Goal: Transaction & Acquisition: Purchase product/service

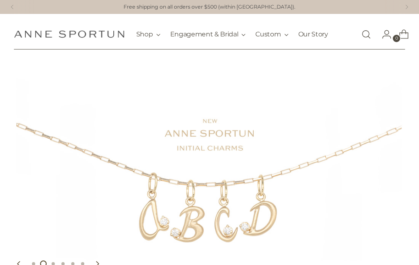
click at [308, 36] on link "Our Story" at bounding box center [313, 34] width 30 height 18
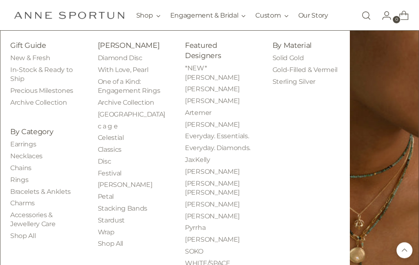
scroll to position [578, 0]
click at [21, 148] on link "Earrings" at bounding box center [23, 144] width 26 height 8
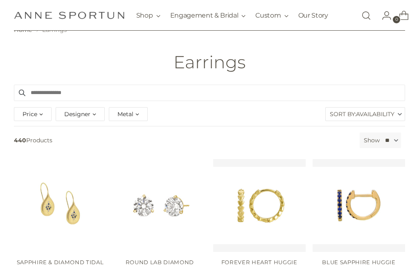
click at [133, 116] on span "Metal" at bounding box center [125, 114] width 16 height 9
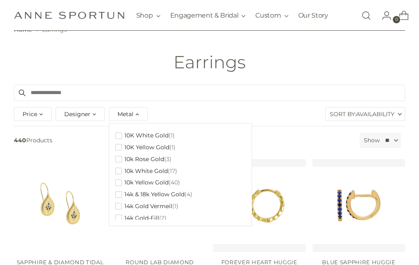
click at [116, 147] on span "button" at bounding box center [118, 147] width 7 height 7
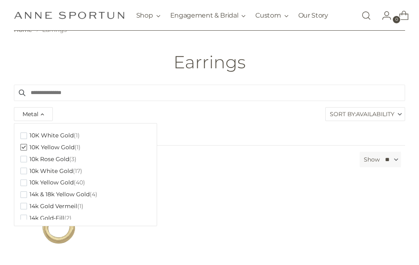
click at [24, 191] on span "button" at bounding box center [23, 194] width 7 height 7
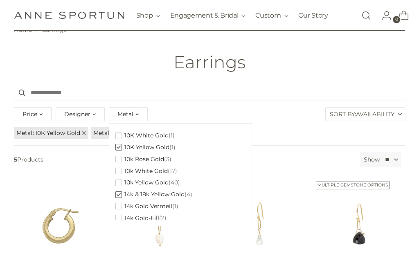
click at [121, 178] on button "10k Yellow Gold (40)" at bounding box center [147, 183] width 65 height 12
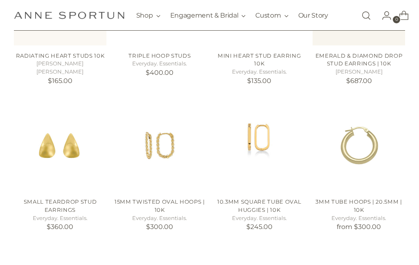
scroll to position [262, 0]
click at [172, 190] on img "15mm Twisted Oval Hoops | 10k" at bounding box center [159, 145] width 92 height 92
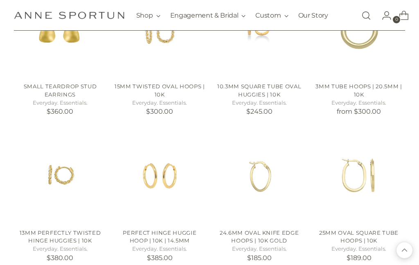
scroll to position [378, 0]
click at [39, 231] on link "13mm Perfectly Twisted Hinge Huggies | 10k" at bounding box center [60, 235] width 81 height 15
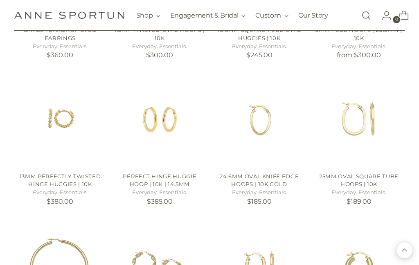
scroll to position [434, 0]
click at [158, 181] on link "Perfect Hinge Huggie Hoop | 10k | 14.5mm" at bounding box center [160, 180] width 74 height 15
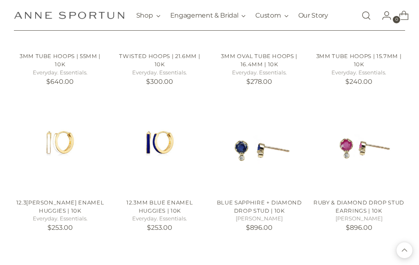
scroll to position [701, 0]
click at [55, 204] on link "12.3mm White Enamel Huggies | 10k" at bounding box center [60, 206] width 88 height 15
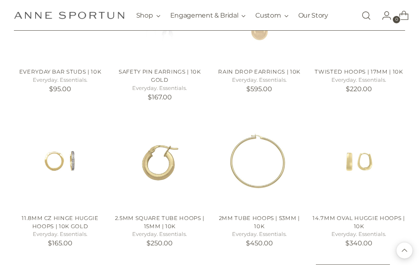
scroll to position [978, 0]
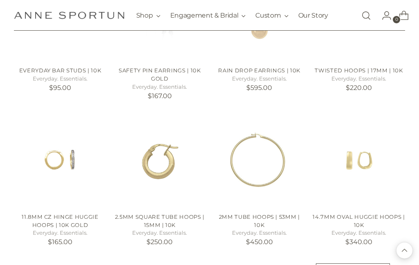
click at [59, 213] on link "11.8mm CZ Hinge Huggie Hoops | 10k Gold" at bounding box center [60, 220] width 76 height 15
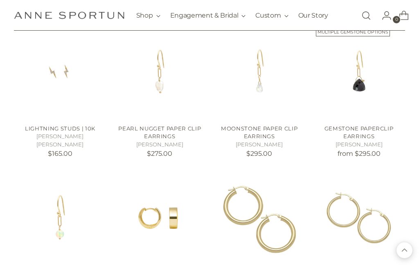
scroll to position [1213, 0]
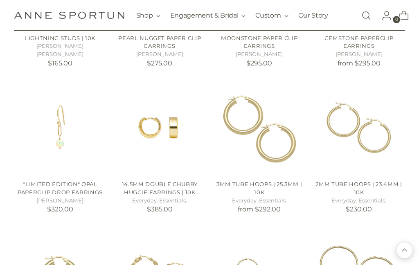
scroll to position [1304, 0]
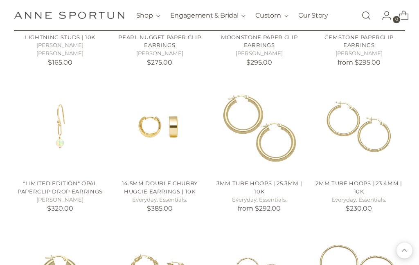
click at [174, 180] on link "14.5mm Double Chubby Huggie Earrings | 10k" at bounding box center [160, 187] width 76 height 15
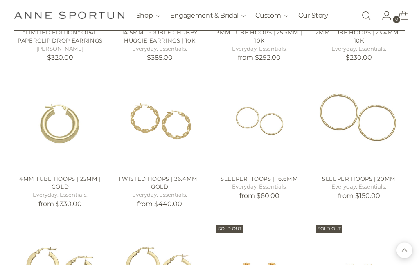
scroll to position [1455, 0]
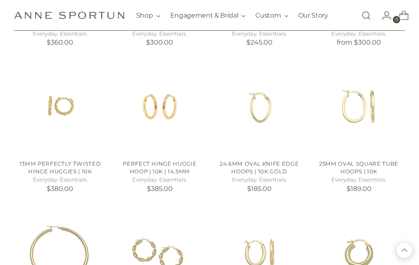
scroll to position [447, 0]
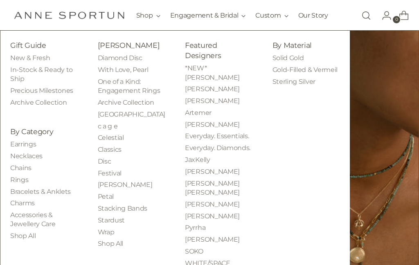
scroll to position [75, 0]
click at [109, 247] on link "Shop All" at bounding box center [110, 244] width 25 height 8
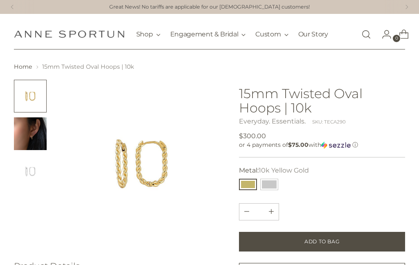
click at [30, 133] on img "Change image to image 2" at bounding box center [30, 133] width 33 height 33
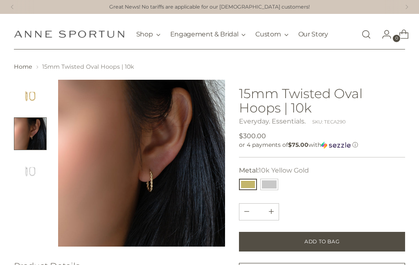
click at [34, 165] on img "Change image to image 3" at bounding box center [30, 171] width 33 height 33
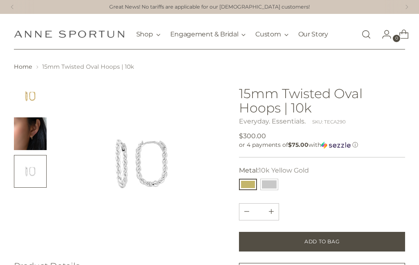
click at [27, 136] on img "Change image to image 2" at bounding box center [30, 133] width 33 height 33
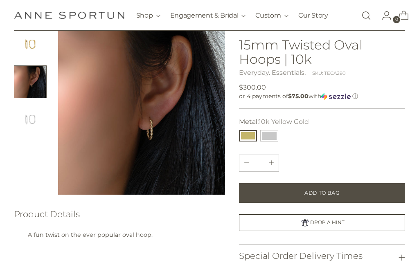
scroll to position [53, 0]
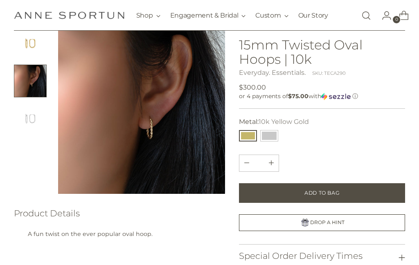
click at [386, 192] on button "Add to Bag" at bounding box center [322, 193] width 166 height 20
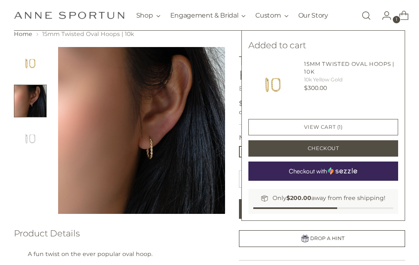
scroll to position [30, 0]
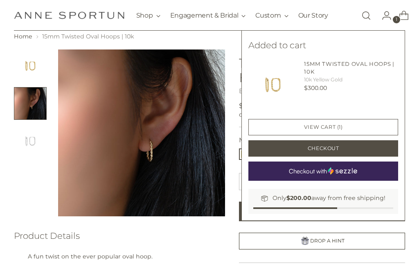
click at [31, 65] on img "Change image to image 1" at bounding box center [30, 65] width 33 height 33
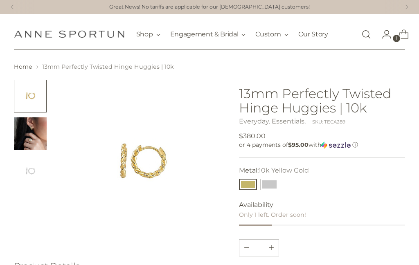
click at [32, 131] on img "Change image to image 2" at bounding box center [30, 133] width 33 height 33
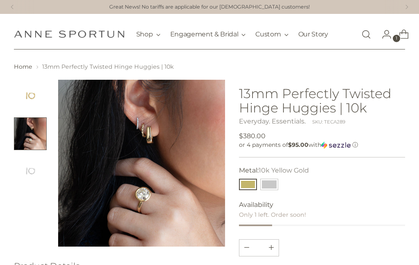
click at [25, 164] on img "Change image to image 3" at bounding box center [30, 171] width 33 height 33
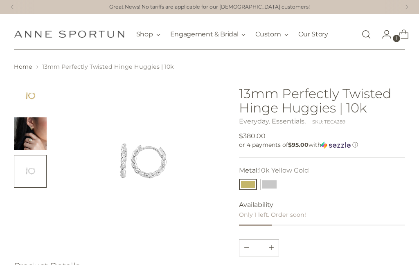
click at [30, 96] on img "Change image to image 1" at bounding box center [30, 96] width 33 height 33
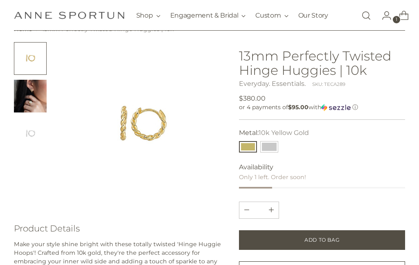
scroll to position [38, 0]
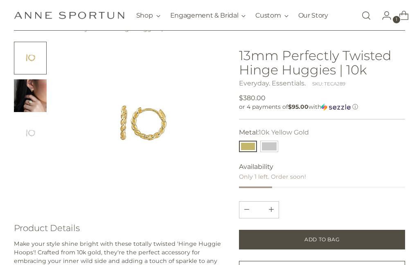
click at [379, 237] on button "Add to Bag" at bounding box center [322, 240] width 166 height 20
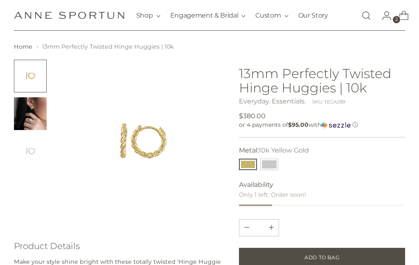
scroll to position [19, 0]
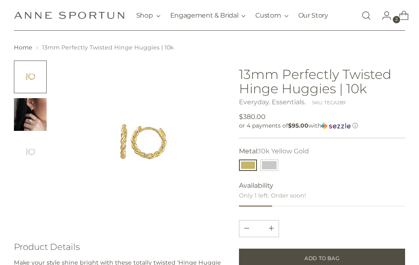
click at [31, 106] on img "Change image to image 2" at bounding box center [30, 114] width 33 height 33
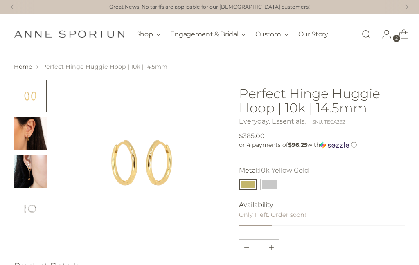
click at [25, 135] on img "Change image to image 2" at bounding box center [30, 133] width 33 height 33
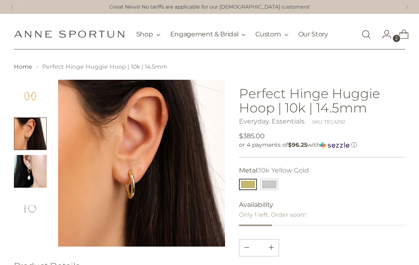
click at [27, 175] on img "Change image to image 3" at bounding box center [30, 171] width 33 height 33
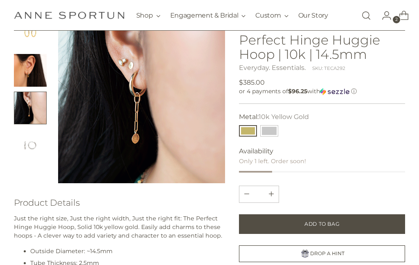
scroll to position [61, 0]
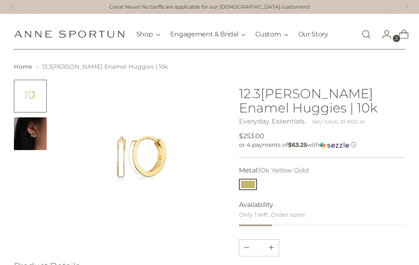
scroll to position [11, 0]
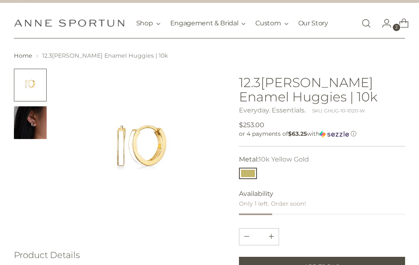
click at [32, 115] on img "Change image to image 2" at bounding box center [30, 122] width 33 height 33
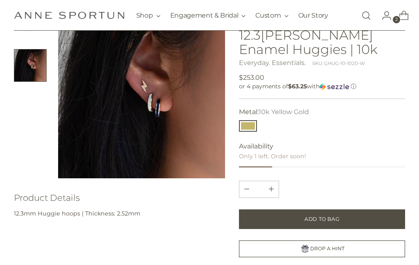
scroll to position [56, 0]
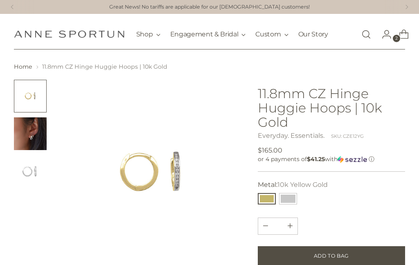
click at [31, 130] on img "Change image to image 2" at bounding box center [30, 133] width 33 height 33
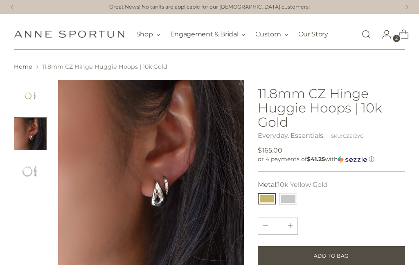
click at [34, 166] on img "Change image to image 3" at bounding box center [30, 171] width 33 height 33
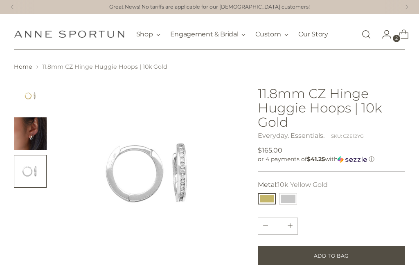
click at [33, 133] on img "Change image to image 2" at bounding box center [30, 133] width 33 height 33
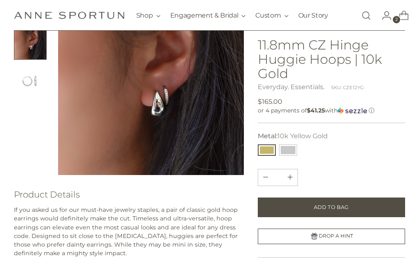
scroll to position [63, 0]
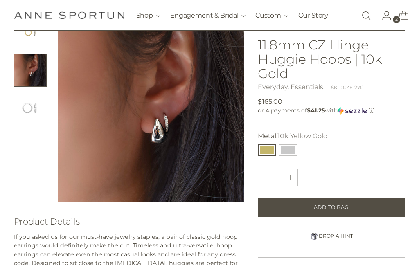
click at [371, 205] on button "Add to Bag" at bounding box center [332, 207] width 148 height 20
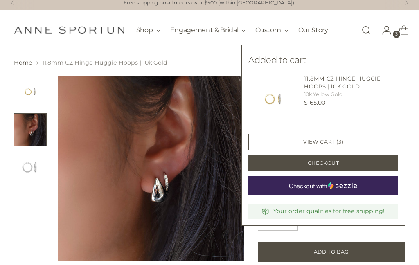
scroll to position [4, 0]
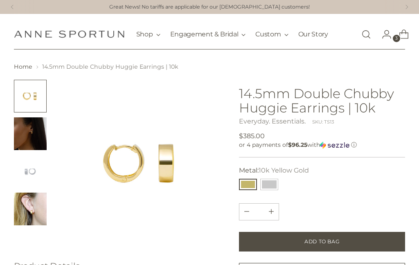
click at [33, 134] on img "Change image to image 2" at bounding box center [30, 133] width 33 height 33
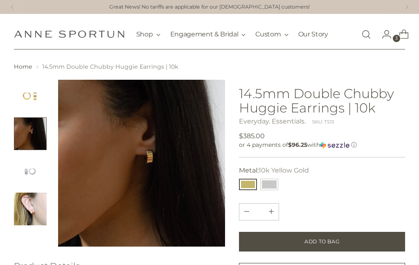
click at [30, 166] on img "Change image to image 3" at bounding box center [30, 171] width 33 height 33
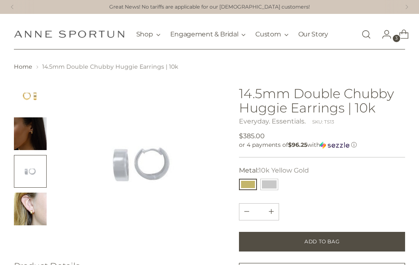
click at [30, 202] on img "Change image to image 4" at bounding box center [30, 209] width 33 height 33
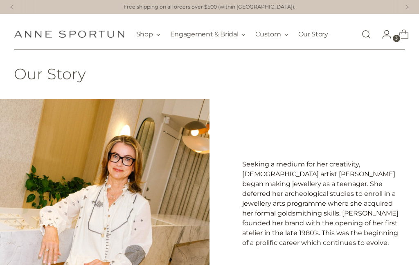
click at [38, 36] on img "Anne Sportun Fine Jewellery" at bounding box center [69, 34] width 110 height 8
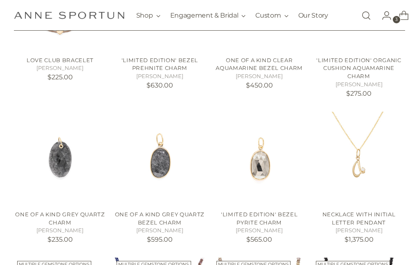
scroll to position [239, 0]
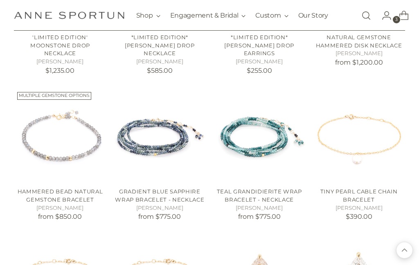
scroll to position [1171, 0]
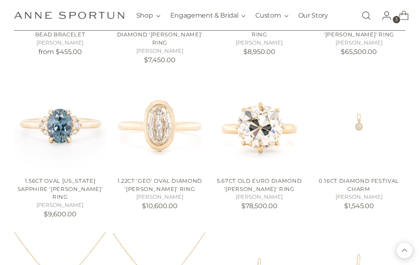
scroll to position [1782, 0]
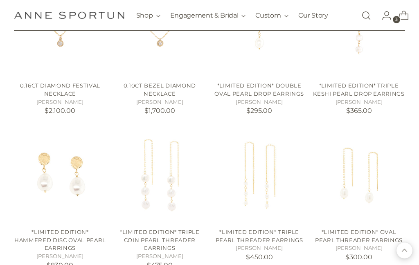
scroll to position [2019, 0]
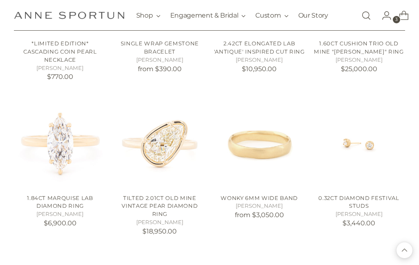
scroll to position [2528, 0]
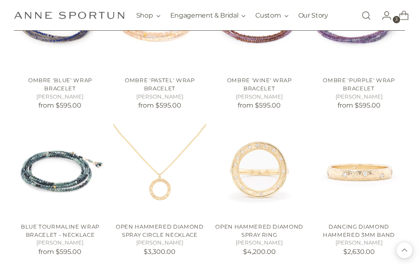
scroll to position [3547, 0]
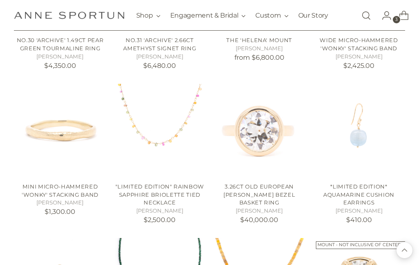
scroll to position [6014, 0]
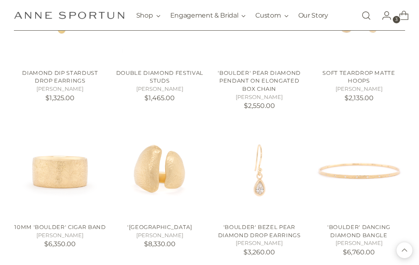
scroll to position [6411, 0]
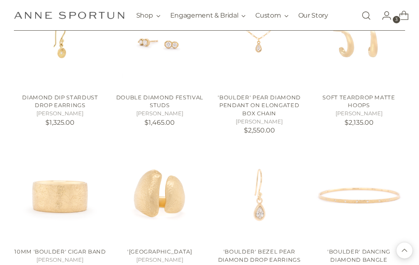
click at [403, 15] on icon "Open cart modal" at bounding box center [403, 15] width 11 height 11
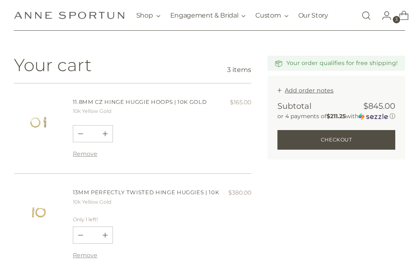
scroll to position [72, 0]
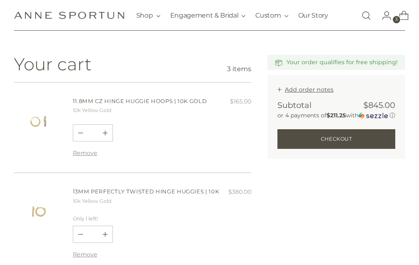
click at [93, 87] on div "11.8mm CZ Hinge Huggie Hoops | 10k Gold 10k Yellow Gold $165.00 Unit price / pe…" at bounding box center [132, 128] width 237 height 90
click at [113, 98] on link "11.8mm CZ Hinge Huggie Hoops | 10k Gold" at bounding box center [140, 101] width 134 height 7
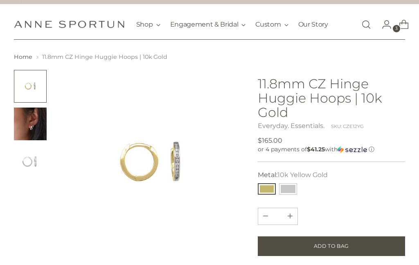
scroll to position [11, 0]
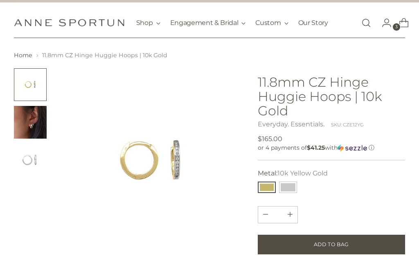
click at [30, 120] on img "Change image to image 2" at bounding box center [30, 122] width 33 height 33
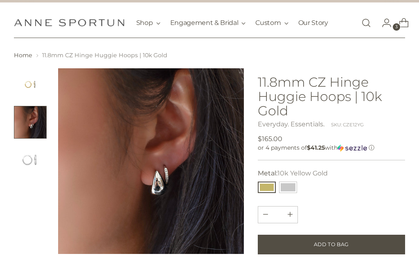
click at [24, 152] on img "Change image to image 3" at bounding box center [30, 159] width 33 height 33
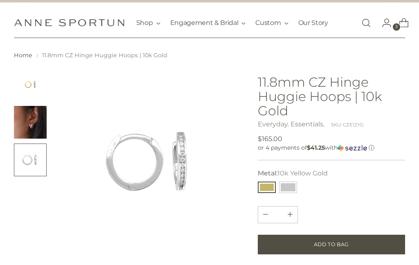
click at [28, 123] on img "Change image to image 2" at bounding box center [30, 122] width 33 height 33
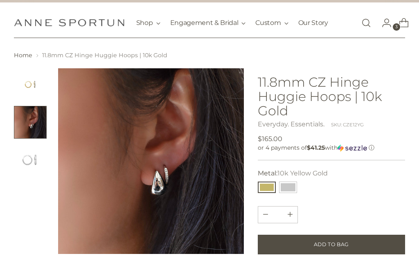
click at [28, 87] on img "Change image to image 1" at bounding box center [30, 84] width 33 height 33
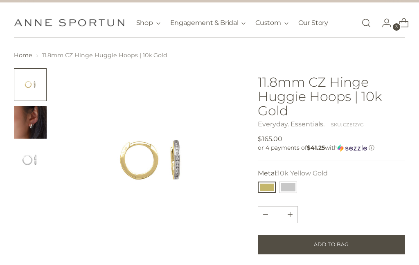
click at [24, 122] on img "Change image to image 2" at bounding box center [30, 122] width 33 height 33
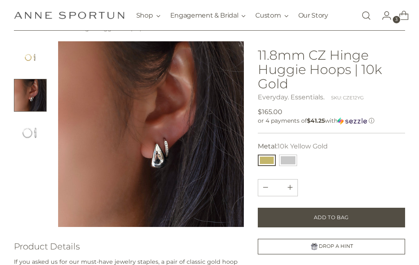
scroll to position [38, 0]
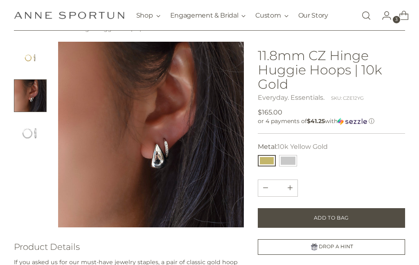
click at [403, 15] on icon "Open cart modal" at bounding box center [403, 15] width 11 height 11
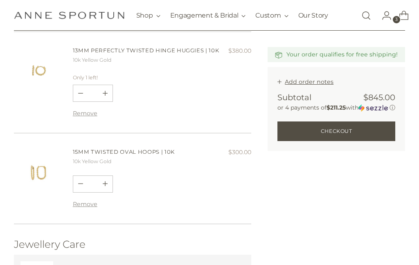
scroll to position [213, 0]
click at [78, 200] on button "Remove" at bounding box center [85, 203] width 25 height 7
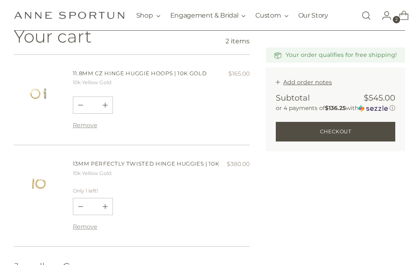
scroll to position [99, 0]
click at [92, 155] on div "13mm Perfectly Twisted Hinge Huggies | 10k 10k Yellow Gold $380.00 Unit price /…" at bounding box center [131, 196] width 235 height 101
click at [136, 161] on link "13mm Perfectly Twisted Hinge Huggies | 10k" at bounding box center [146, 164] width 146 height 7
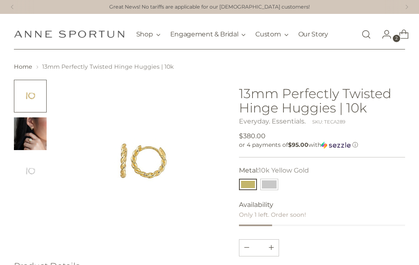
scroll to position [3, 0]
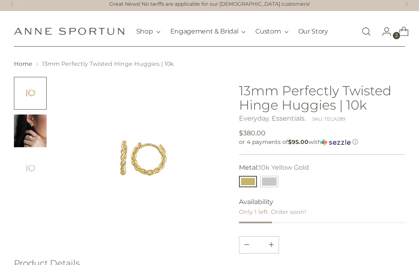
click at [29, 126] on img "Change image to image 2" at bounding box center [30, 130] width 33 height 33
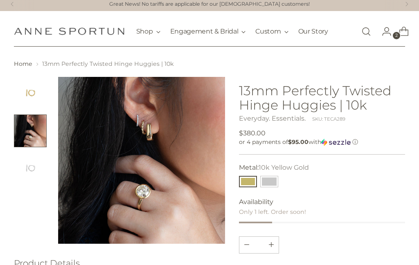
click at [30, 169] on img "Change image to image 3" at bounding box center [30, 168] width 33 height 33
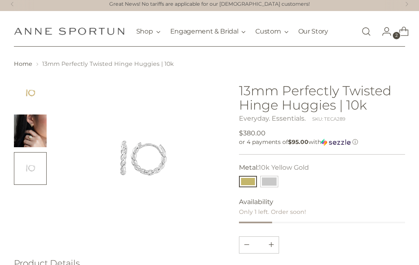
click at [29, 132] on img "Change image to image 2" at bounding box center [30, 130] width 33 height 33
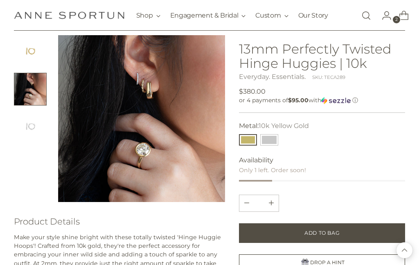
scroll to position [45, 0]
click at [141, 81] on img at bounding box center [141, 118] width 167 height 167
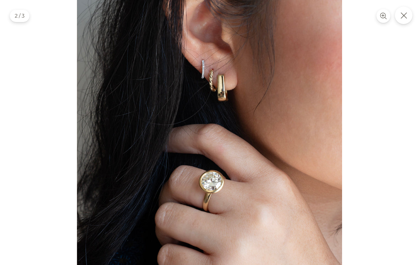
click at [411, 17] on button "Close" at bounding box center [403, 16] width 18 height 18
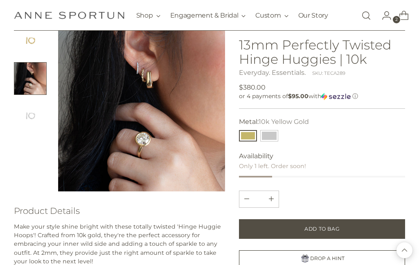
scroll to position [0, 0]
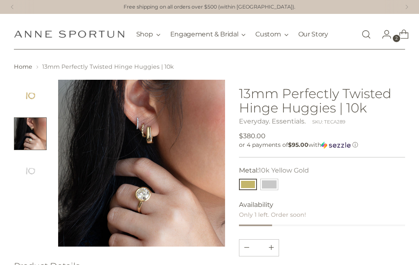
click at [403, 34] on icon "Open cart modal" at bounding box center [403, 34] width 11 height 11
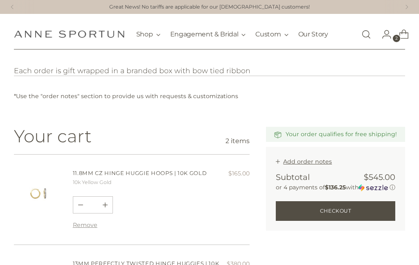
click at [24, 38] on img "Anne Sportun Fine Jewellery" at bounding box center [69, 34] width 110 height 8
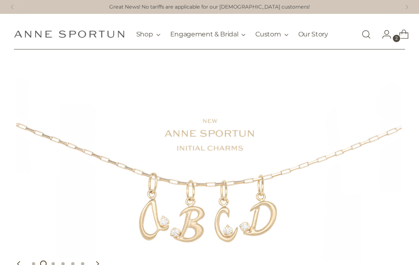
click at [13, 4] on button at bounding box center [12, 7] width 18 height 14
click at [16, 8] on icon at bounding box center [12, 6] width 10 height 5
click at [16, 4] on icon at bounding box center [12, 6] width 10 height 5
click at [17, 6] on icon at bounding box center [12, 6] width 10 height 5
click at [18, 3] on button at bounding box center [12, 7] width 18 height 14
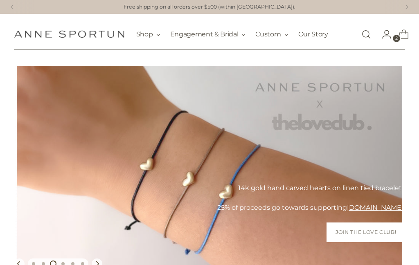
click at [14, 5] on icon at bounding box center [12, 6] width 10 height 5
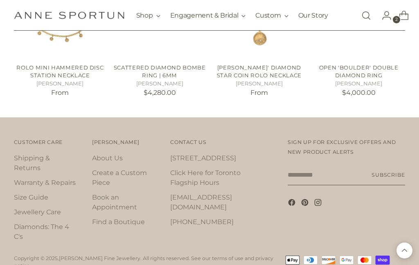
scroll to position [1197, 0]
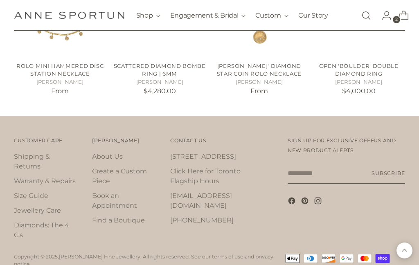
click at [332, 169] on input "Your email" at bounding box center [345, 173] width 117 height 20
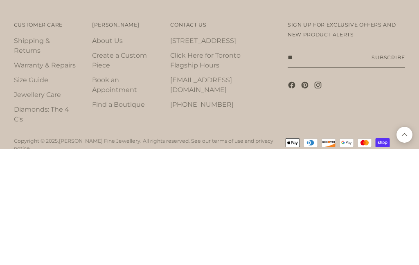
type input "**********"
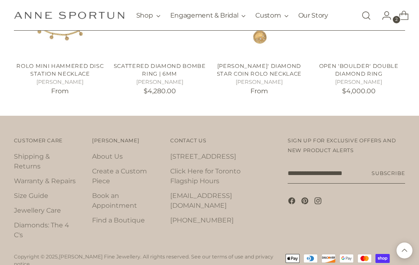
click at [381, 170] on button "Subscribe" at bounding box center [388, 173] width 34 height 20
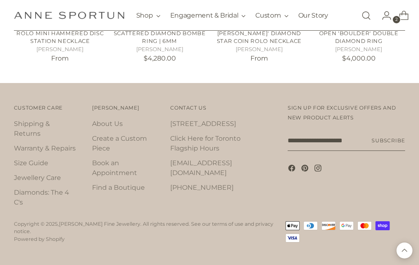
click at [349, 136] on input "**********" at bounding box center [345, 140] width 117 height 20
click at [338, 140] on input "Your email" at bounding box center [345, 140] width 117 height 20
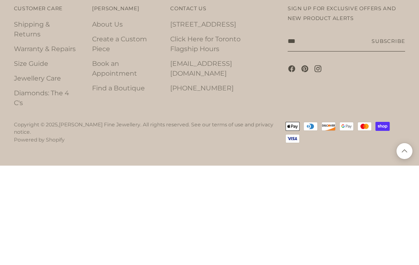
type input "**********"
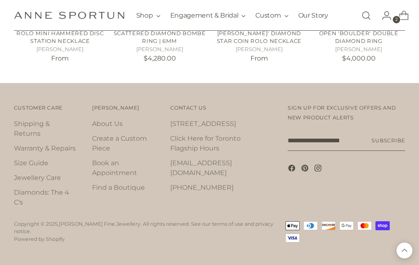
click at [390, 139] on button "Subscribe" at bounding box center [388, 140] width 34 height 20
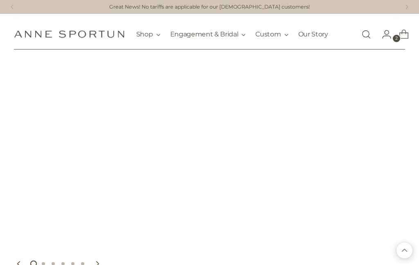
scroll to position [1155, 0]
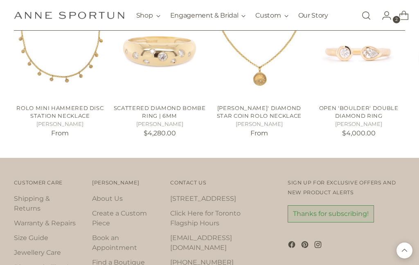
click at [357, 195] on div "Sign up for exclusive offers and new product alerts Sign up for exclusive offer…" at bounding box center [345, 233] width 117 height 113
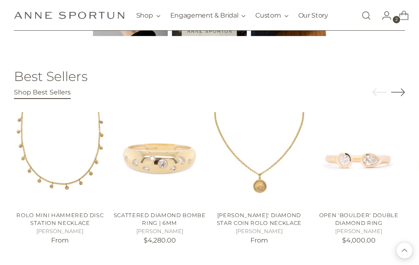
scroll to position [1047, 0]
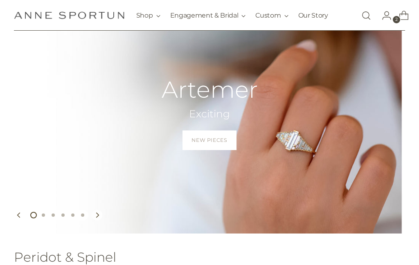
scroll to position [81, 0]
